Goal: Information Seeking & Learning: Learn about a topic

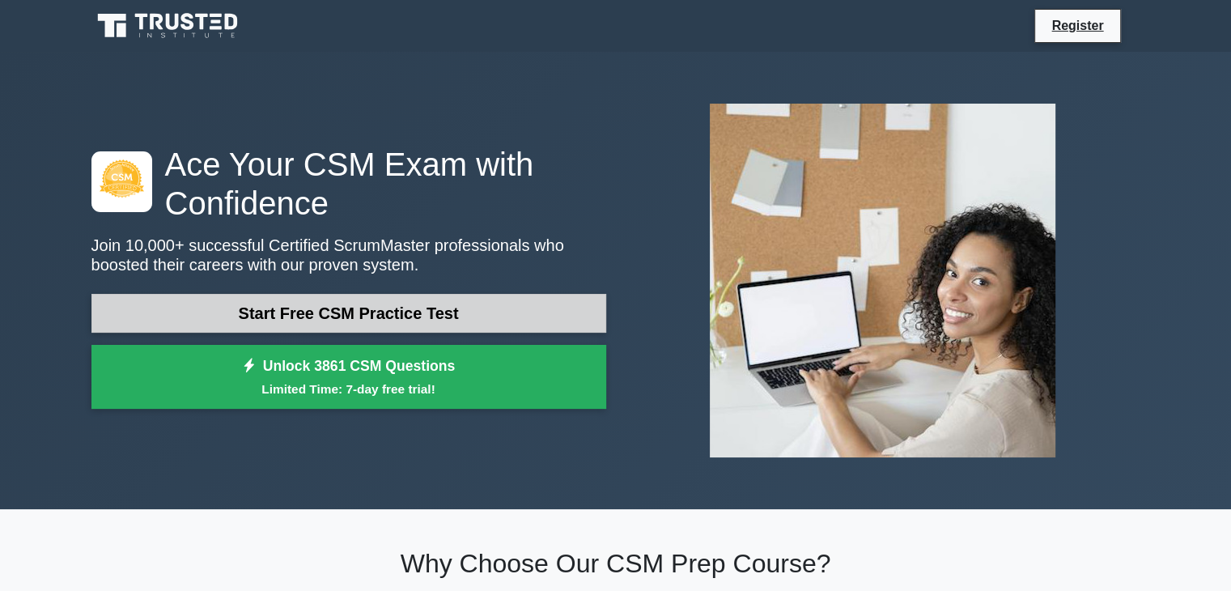
click at [375, 307] on link "Start Free CSM Practice Test" at bounding box center [348, 313] width 515 height 39
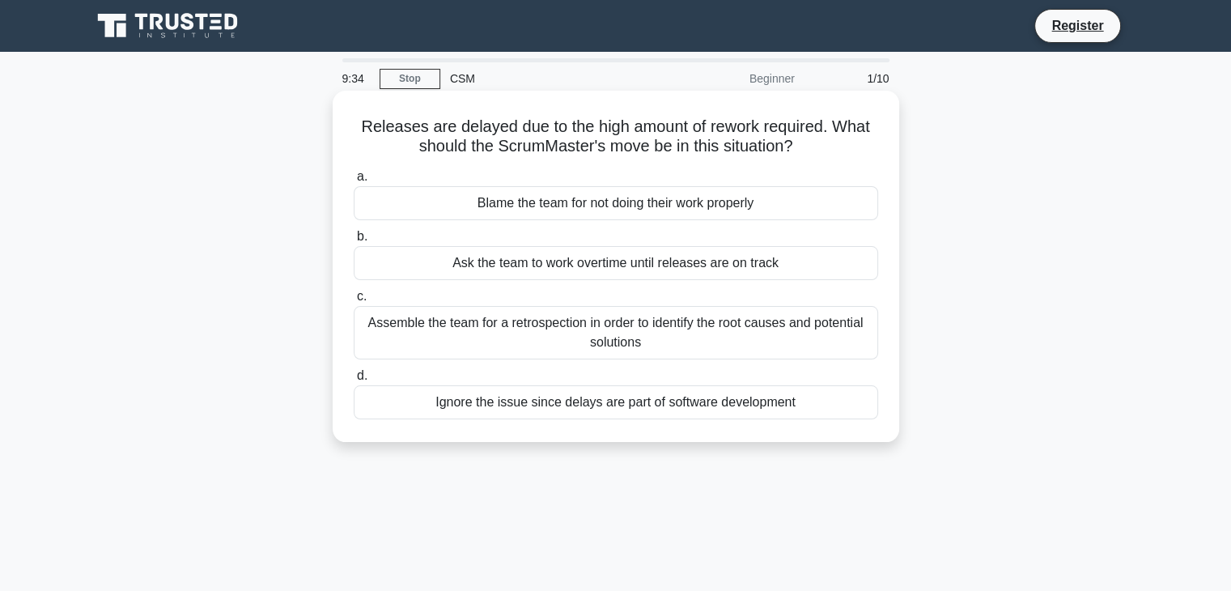
click at [680, 323] on div "Assemble the team for a retrospection in order to identify the root causes and …" at bounding box center [616, 332] width 524 height 53
click at [354, 302] on input "c. Assemble the team for a retrospection in order to identify the root causes a…" at bounding box center [354, 296] width 0 height 11
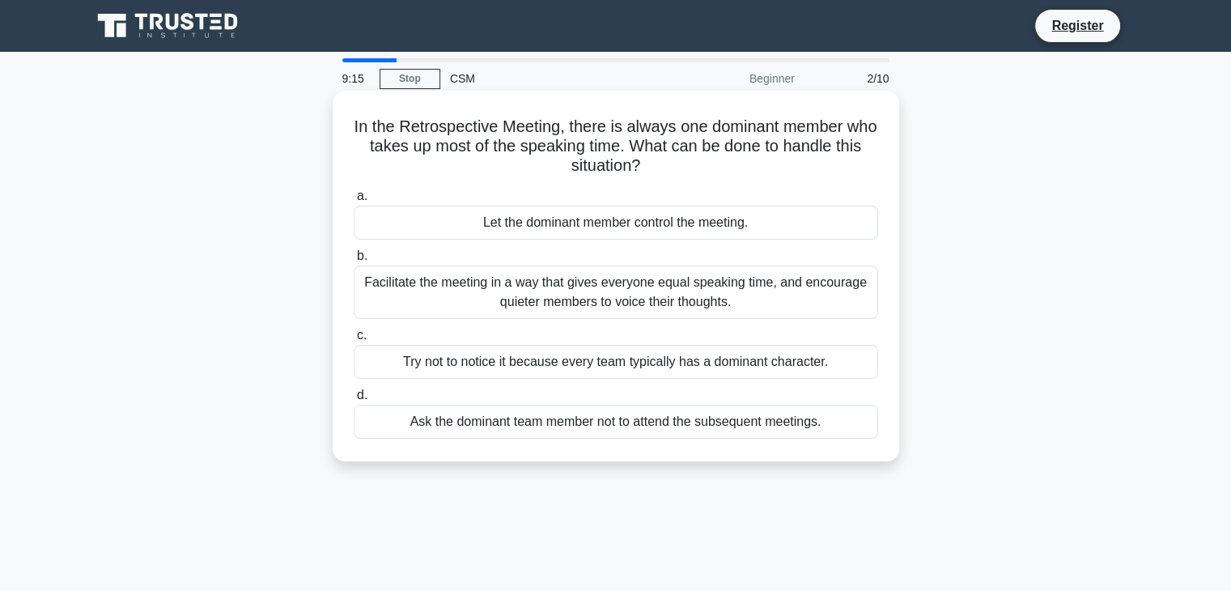
click at [706, 290] on div "Facilitate the meeting in a way that gives everyone equal speaking time, and en…" at bounding box center [616, 291] width 524 height 53
click at [354, 261] on input "b. Facilitate the meeting in a way that gives everyone equal speaking time, and…" at bounding box center [354, 256] width 0 height 11
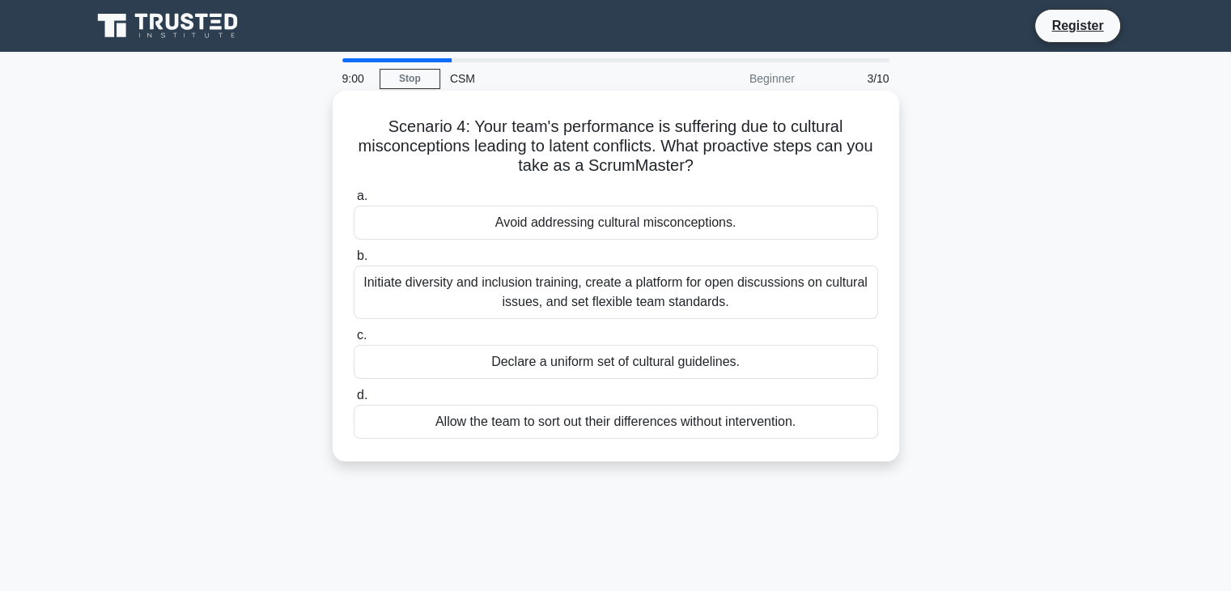
click at [706, 286] on div "Initiate diversity and inclusion training, create a platform for open discussio…" at bounding box center [616, 291] width 524 height 53
click at [354, 261] on input "b. Initiate diversity and inclusion training, create a platform for open discus…" at bounding box center [354, 256] width 0 height 11
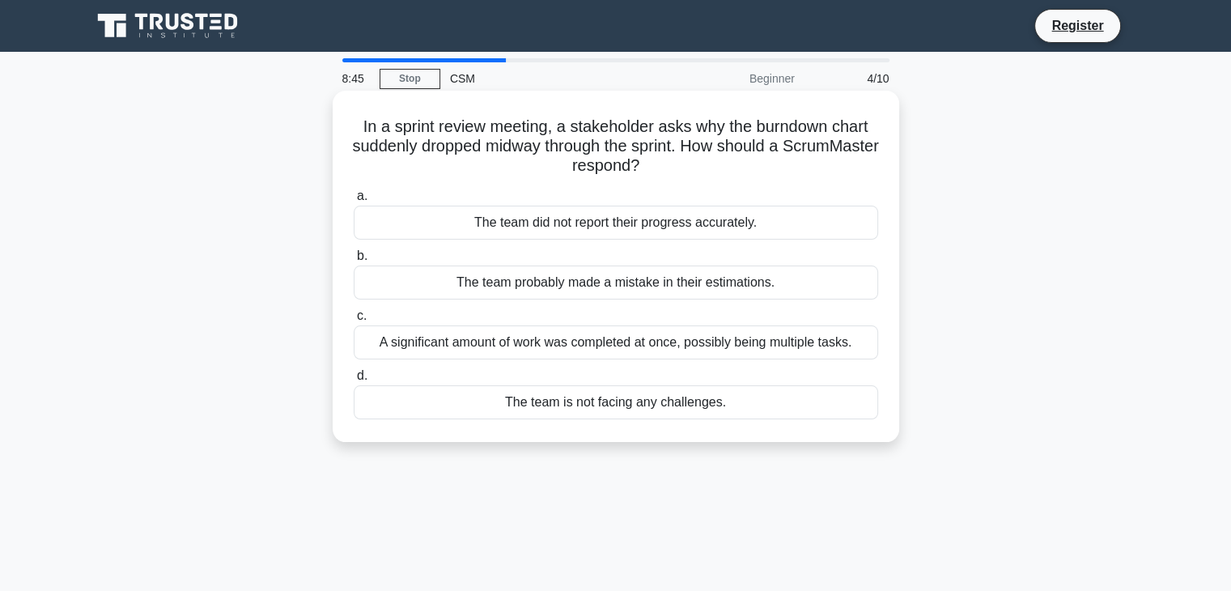
click at [727, 341] on div "A significant amount of work was completed at once, possibly being multiple tas…" at bounding box center [616, 342] width 524 height 34
click at [354, 321] on input "c. A significant amount of work was completed at once, possibly being multiple …" at bounding box center [354, 316] width 0 height 11
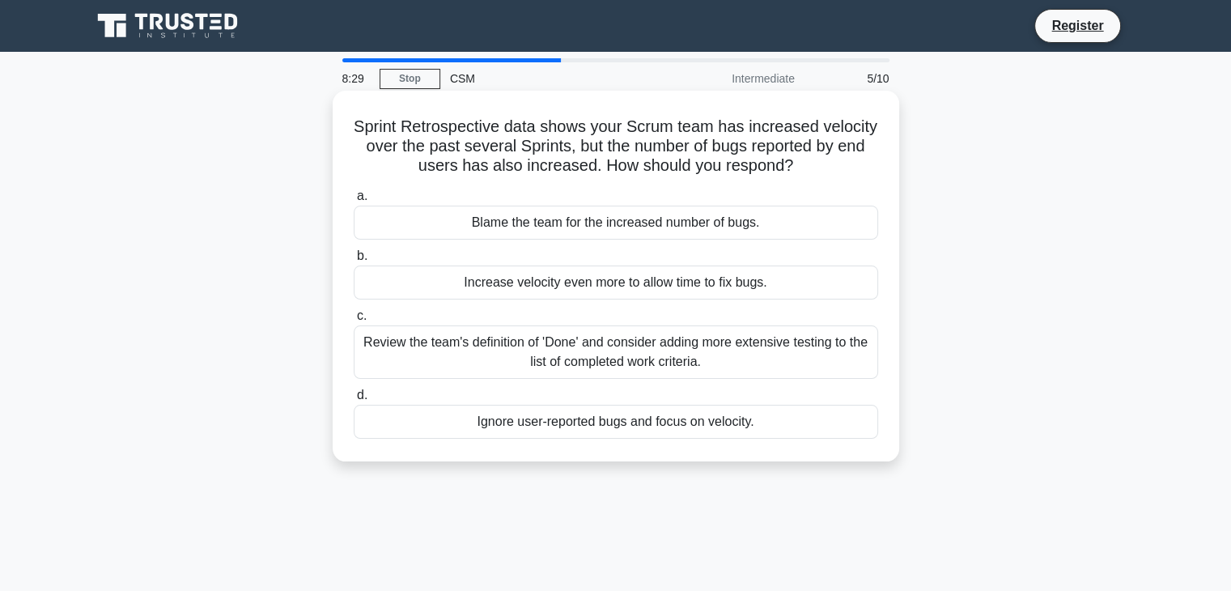
click at [719, 351] on div "Review the team's definition of 'Done' and consider adding more extensive testi…" at bounding box center [616, 351] width 524 height 53
click at [354, 321] on input "c. Review the team's definition of 'Done' and consider adding more extensive te…" at bounding box center [354, 316] width 0 height 11
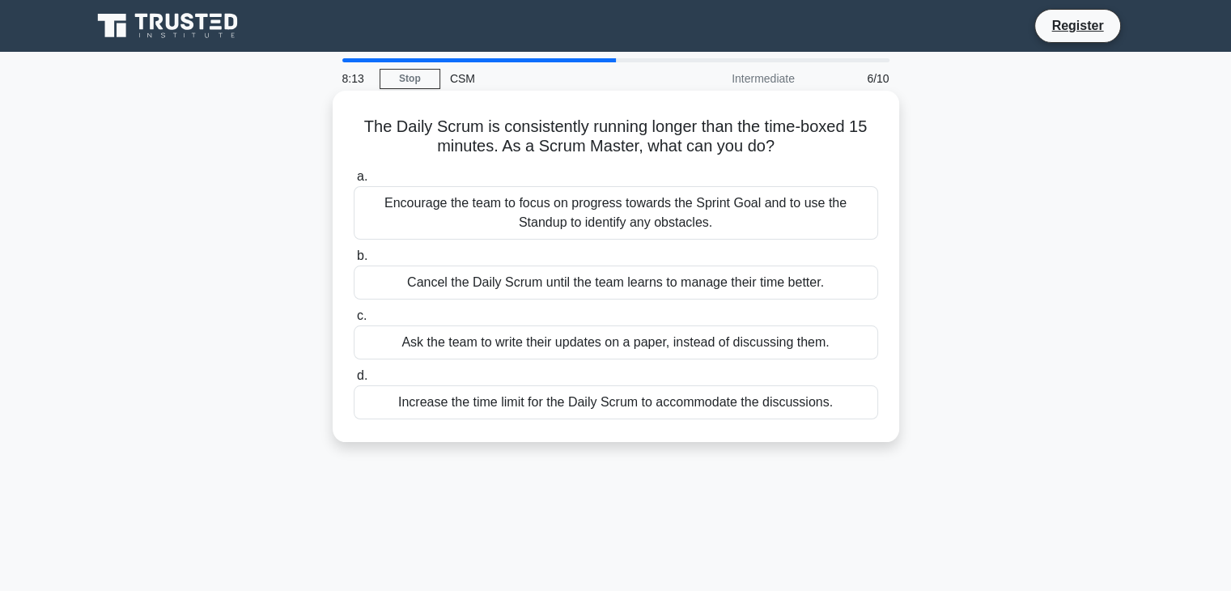
click at [735, 203] on div "Encourage the team to focus on progress towards the Sprint Goal and to use the …" at bounding box center [616, 212] width 524 height 53
click at [354, 182] on input "a. Encourage the team to focus on progress towards the Sprint Goal and to use t…" at bounding box center [354, 177] width 0 height 11
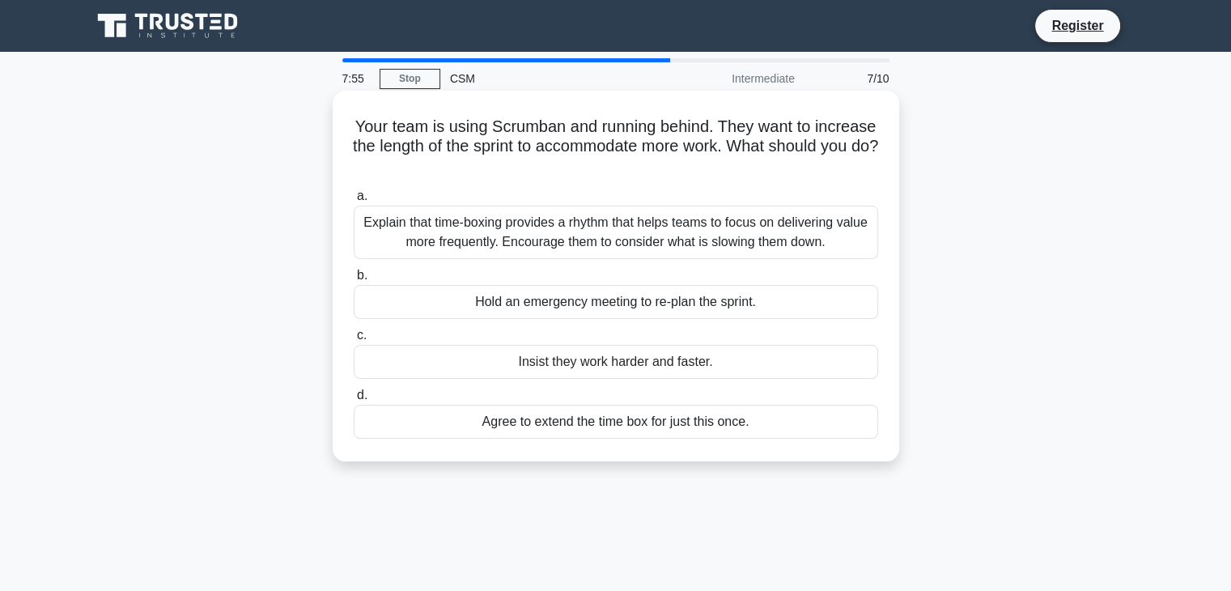
click at [701, 246] on div "Explain that time-boxing provides a rhythm that helps teams to focus on deliver…" at bounding box center [616, 232] width 524 height 53
click at [354, 201] on input "a. Explain that time-boxing provides a rhythm that helps teams to focus on deli…" at bounding box center [354, 196] width 0 height 11
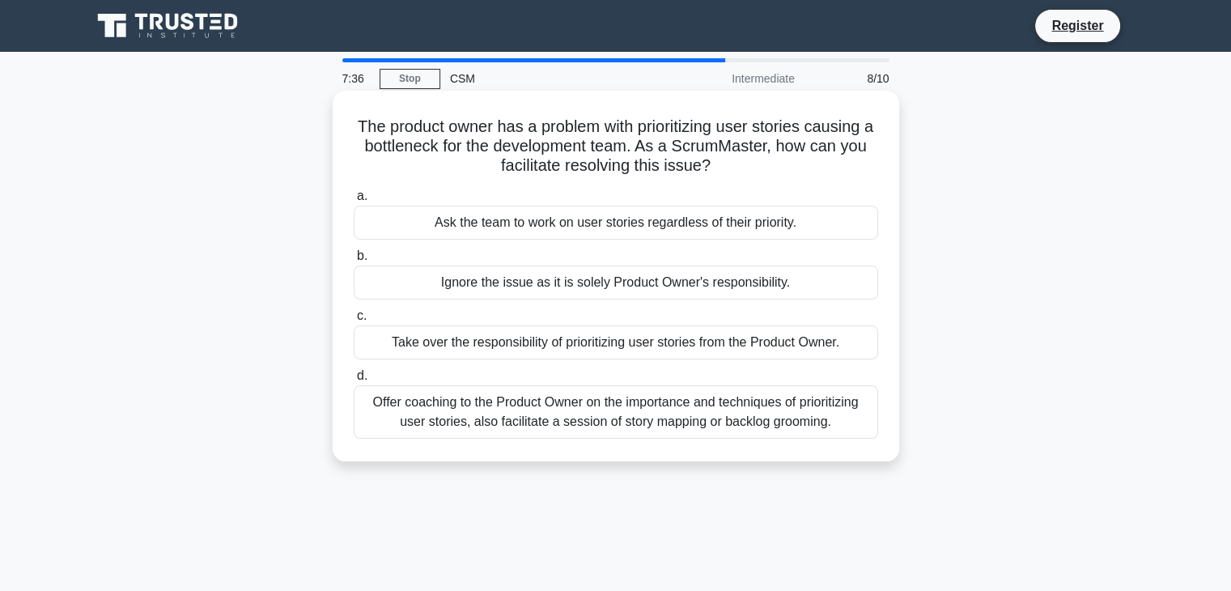
click at [736, 413] on div "Offer coaching to the Product Owner on the importance and techniques of priorit…" at bounding box center [616, 411] width 524 height 53
click at [354, 381] on input "d. Offer coaching to the Product Owner on the importance and techniques of prio…" at bounding box center [354, 376] width 0 height 11
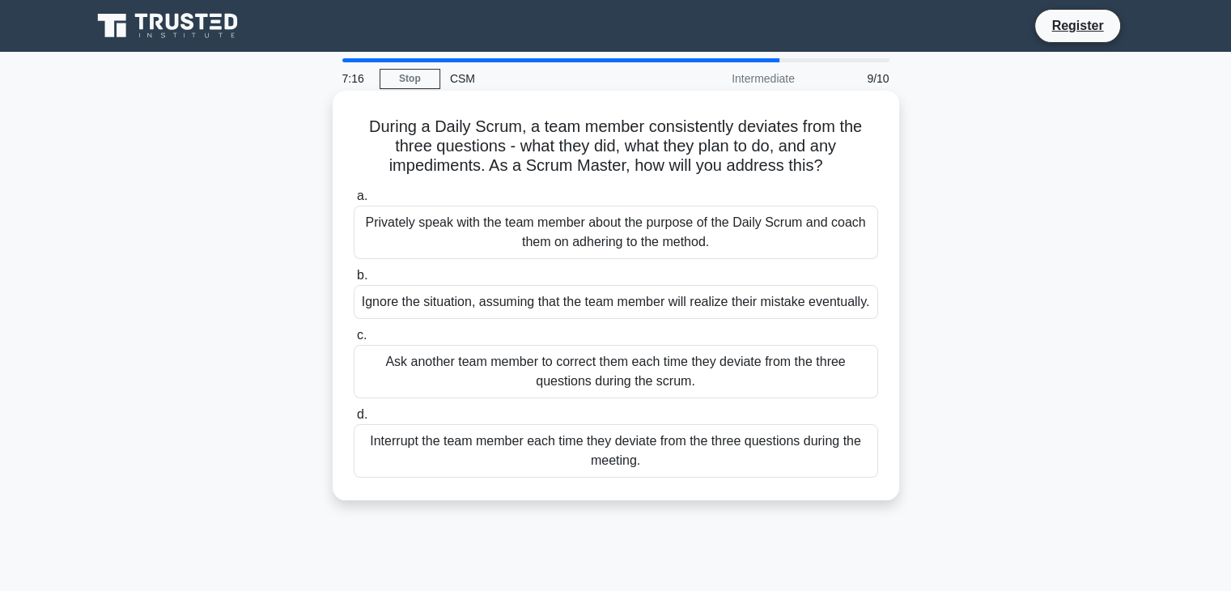
click at [787, 246] on div "Privately speak with the team member about the purpose of the Daily Scrum and c…" at bounding box center [616, 232] width 524 height 53
click at [354, 201] on input "a. Privately speak with the team member about the purpose of the Daily Scrum an…" at bounding box center [354, 196] width 0 height 11
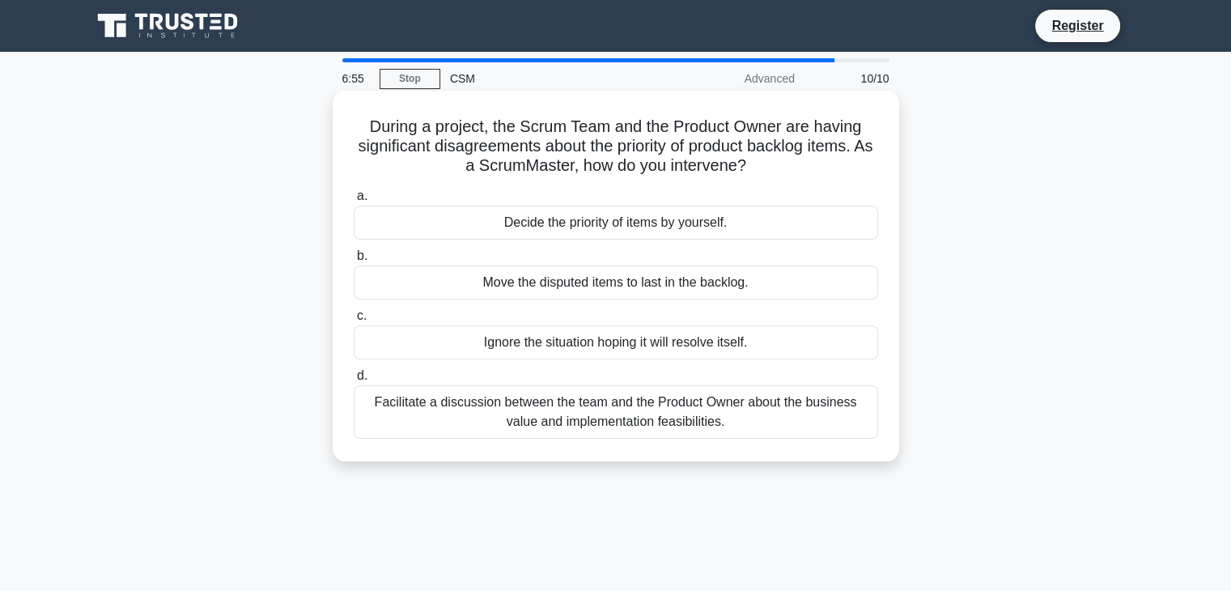
click at [692, 405] on div "Facilitate a discussion between the team and the Product Owner about the busine…" at bounding box center [616, 411] width 524 height 53
click at [354, 381] on input "d. Facilitate a discussion between the team and the Product Owner about the bus…" at bounding box center [354, 376] width 0 height 11
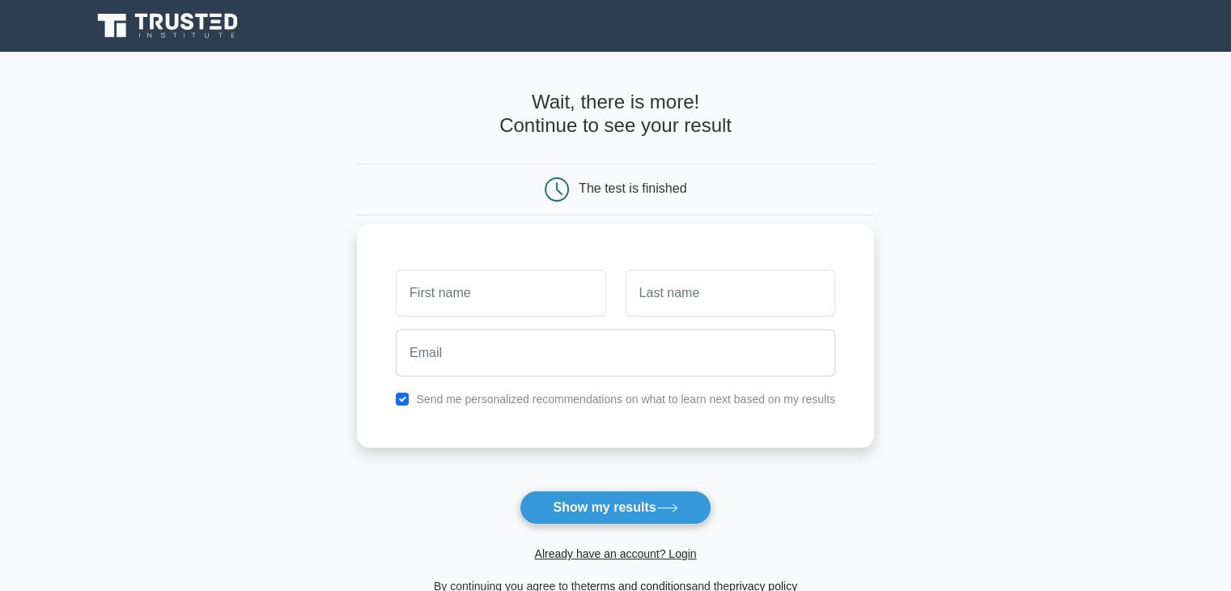
click at [524, 311] on input "text" at bounding box center [501, 292] width 210 height 47
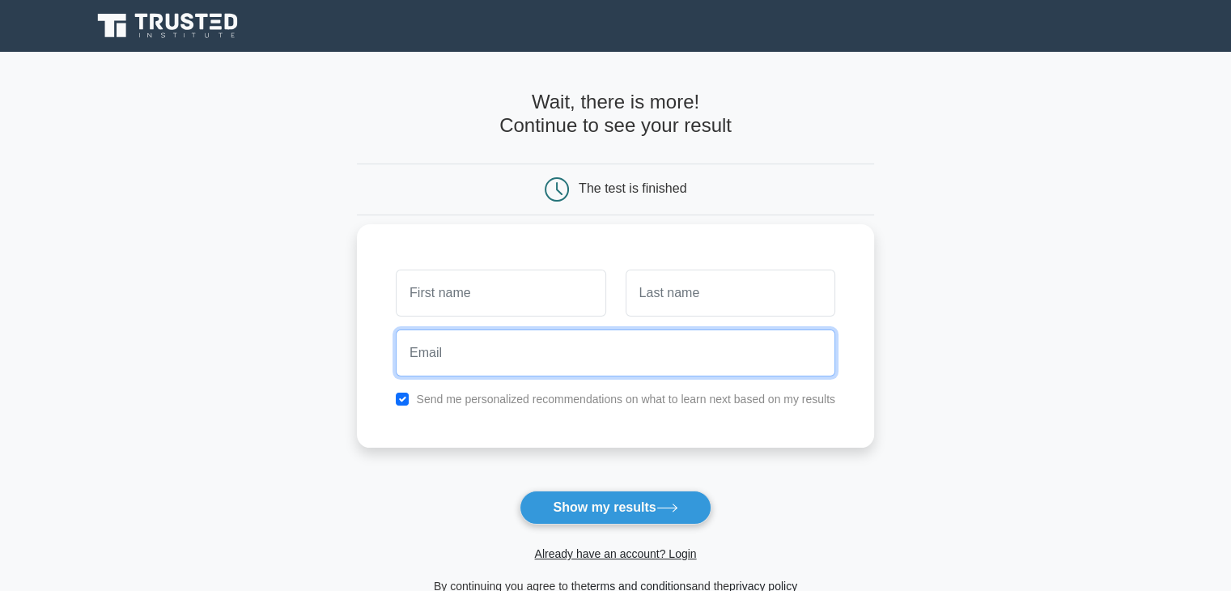
click at [522, 363] on input "email" at bounding box center [615, 352] width 439 height 47
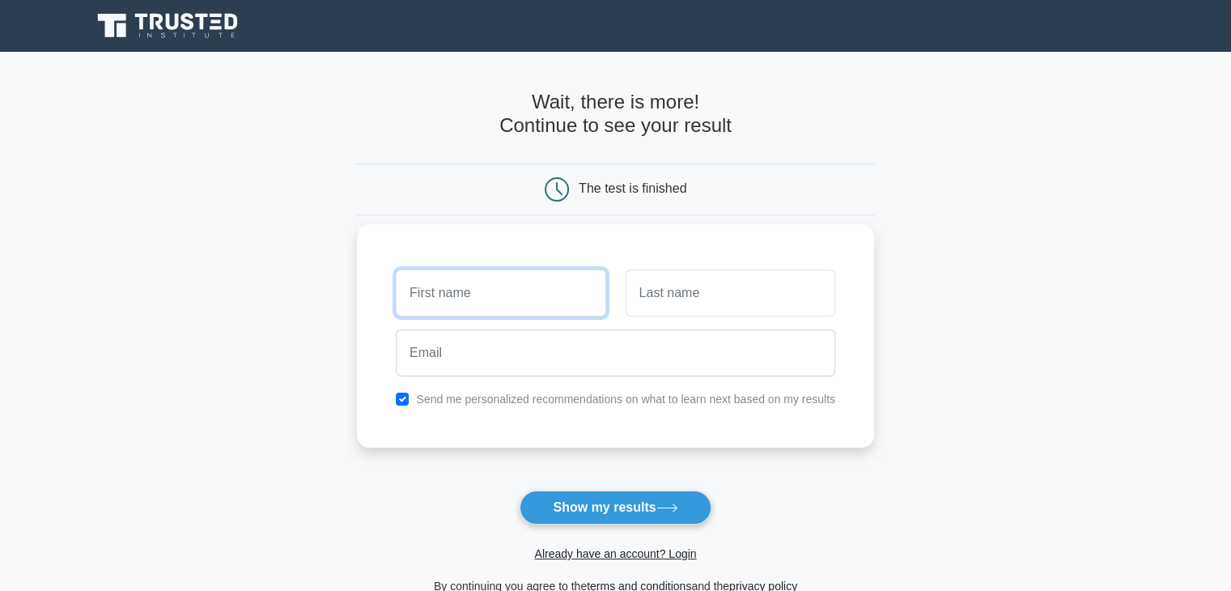
click at [508, 273] on input "text" at bounding box center [501, 292] width 210 height 47
type input "Sara"
click at [658, 295] on input "text" at bounding box center [730, 292] width 210 height 47
type input "Fatima"
click at [681, 376] on div at bounding box center [615, 353] width 459 height 60
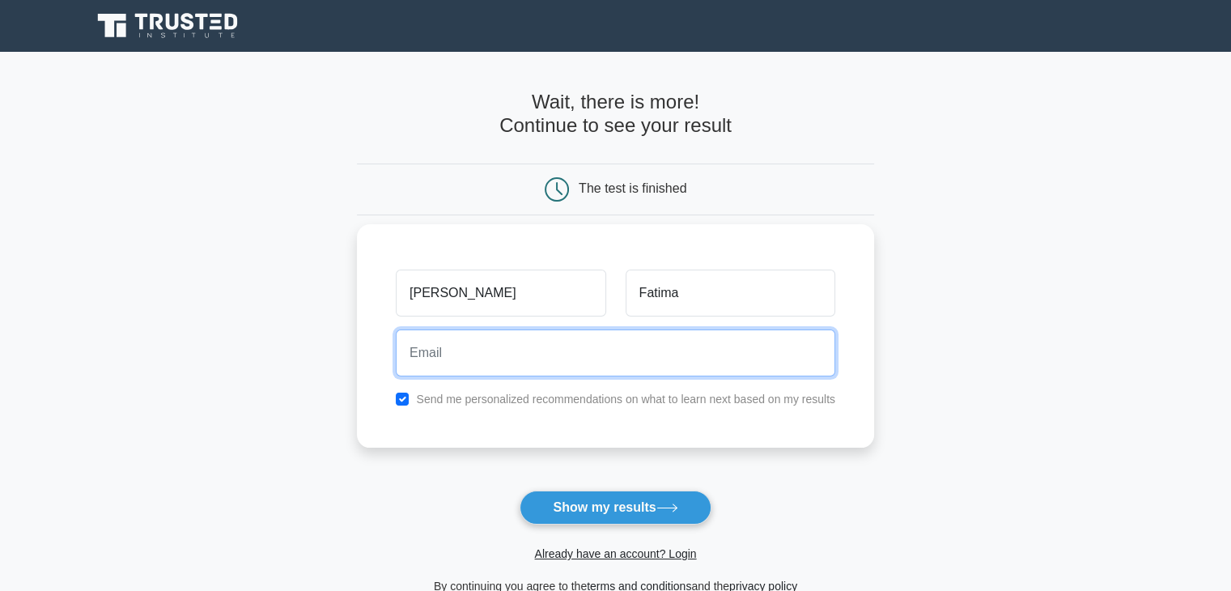
click at [642, 359] on input "email" at bounding box center [615, 352] width 439 height 47
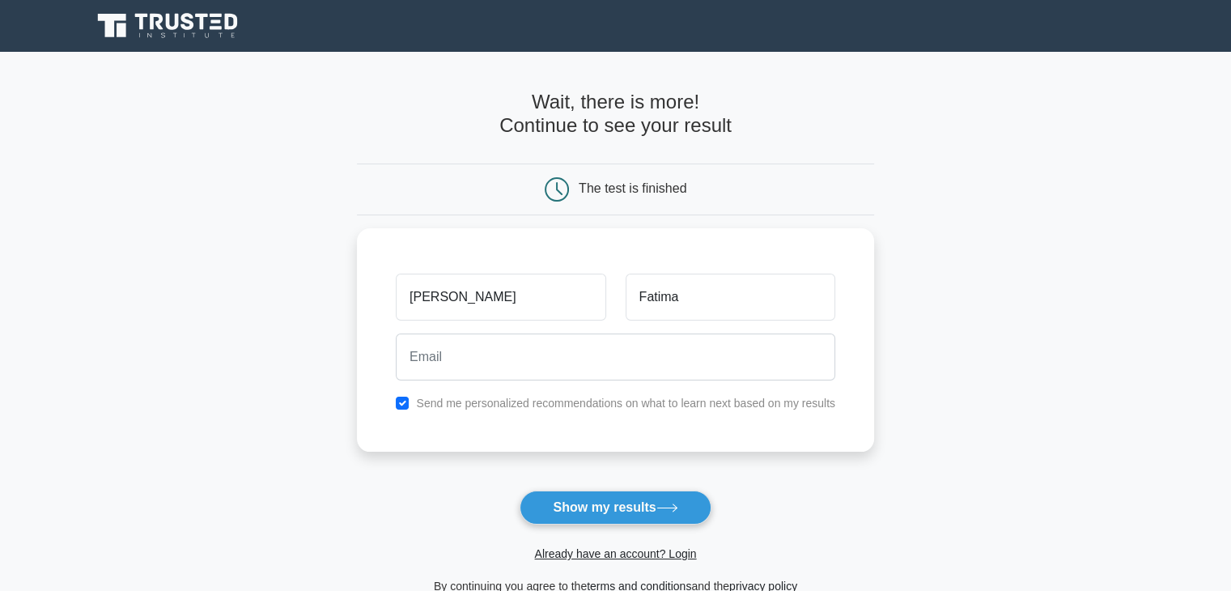
click at [362, 486] on form "Wait, there is more! Continue to see your result The test is finished Sara Fati…" at bounding box center [615, 343] width 517 height 505
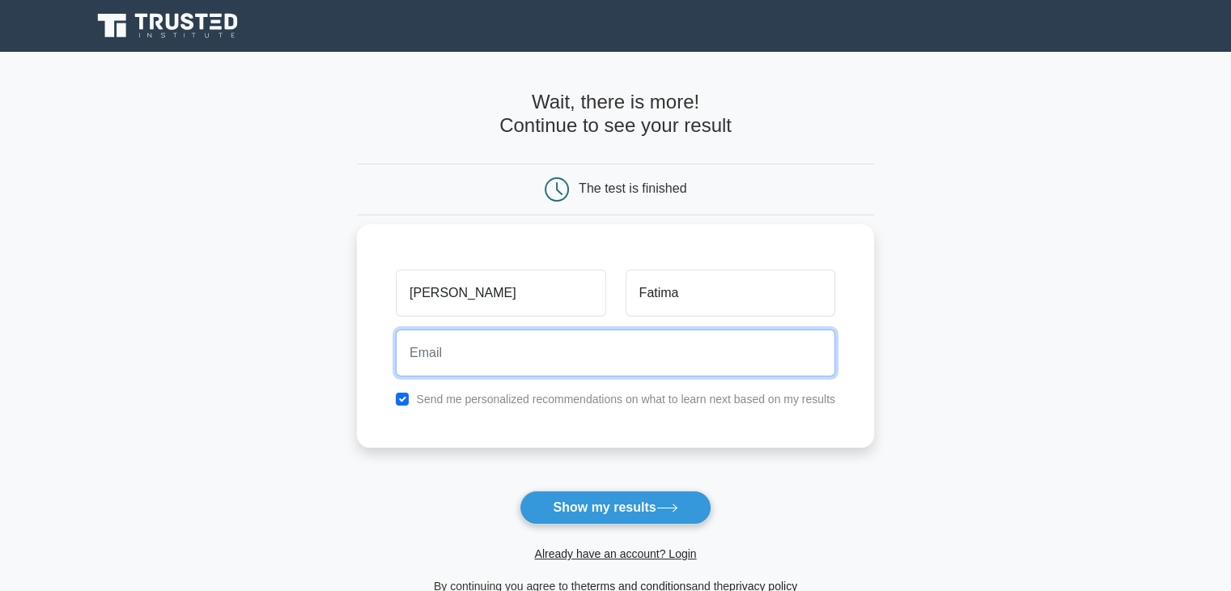
click at [434, 342] on input "email" at bounding box center [615, 352] width 439 height 47
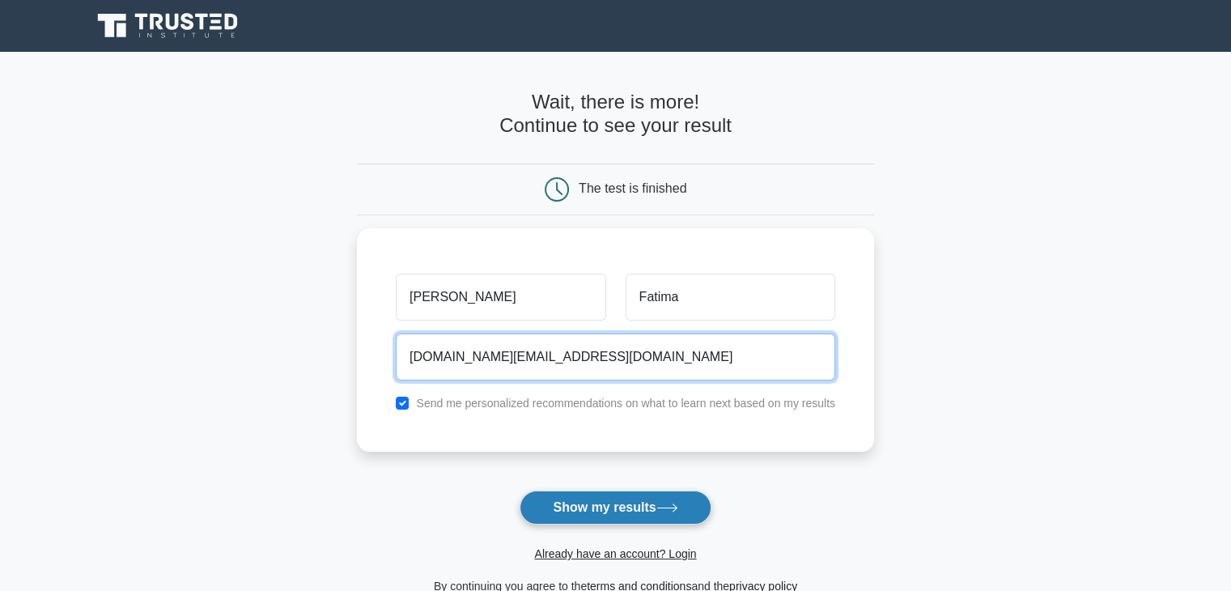
type input "srafatima.qa@gmail.com"
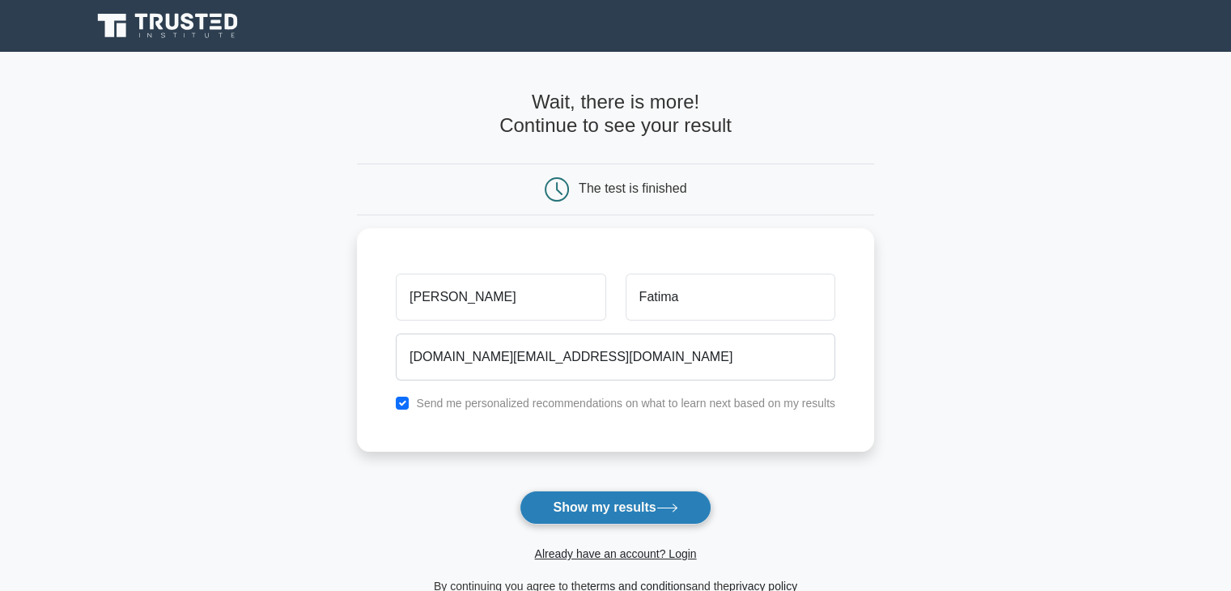
click at [604, 520] on button "Show my results" at bounding box center [614, 507] width 191 height 34
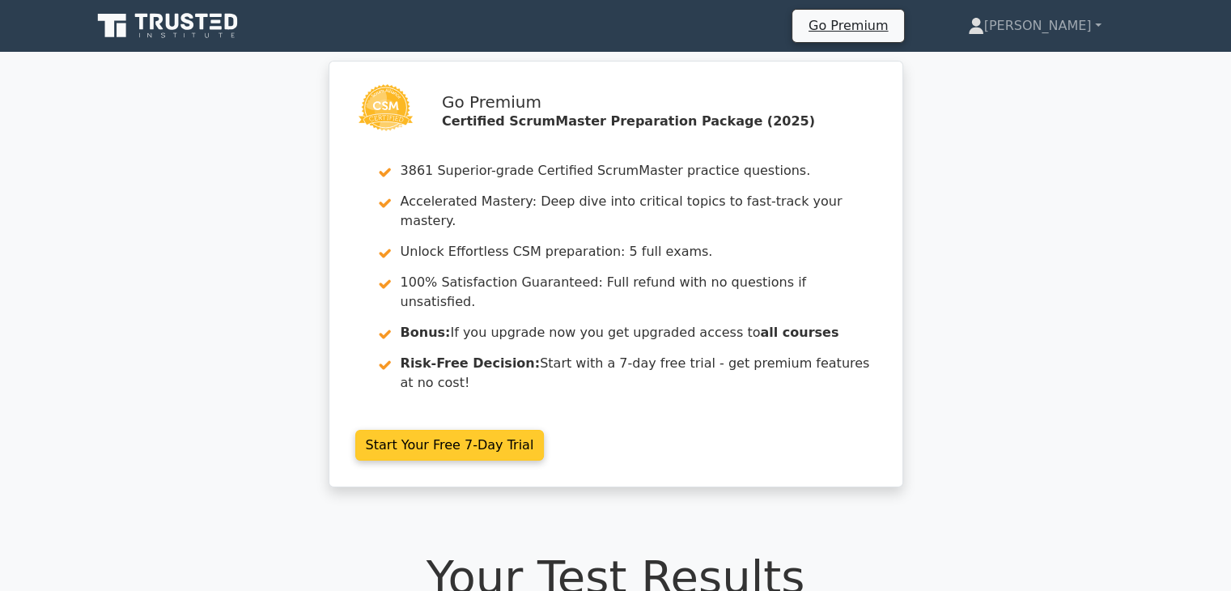
click at [505, 430] on link "Start Your Free 7-Day Trial" at bounding box center [449, 445] width 189 height 31
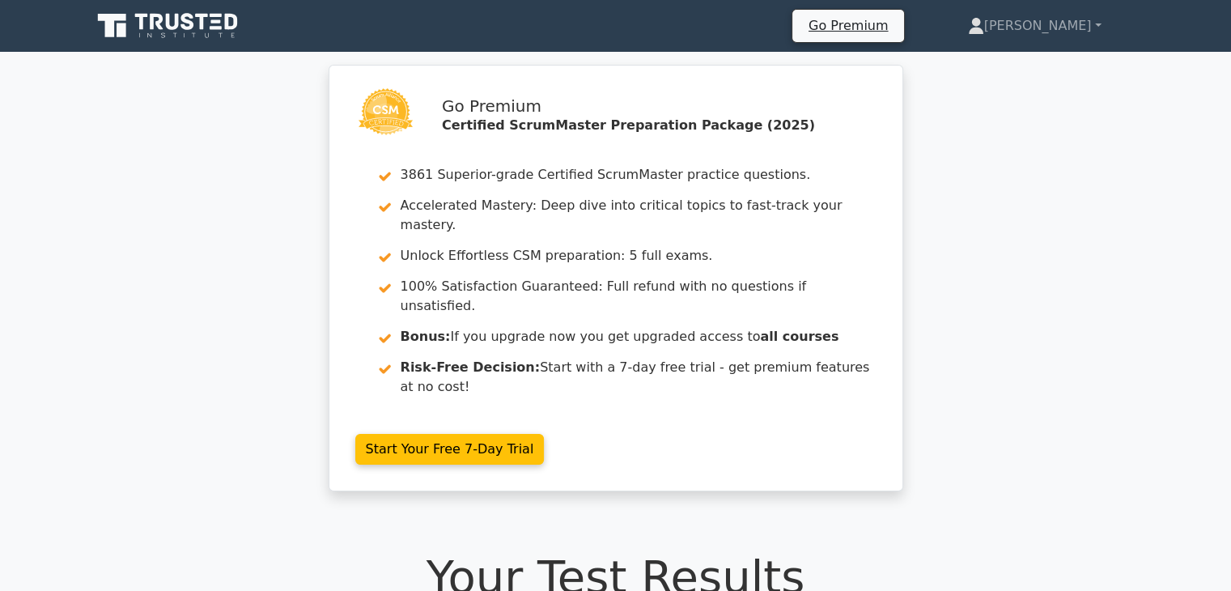
click at [1088, 341] on div "Go Premium Certified ScrumMaster Preparation Package (2025) 3861 Superior-grade…" at bounding box center [615, 288] width 1231 height 446
